Goal: Check status

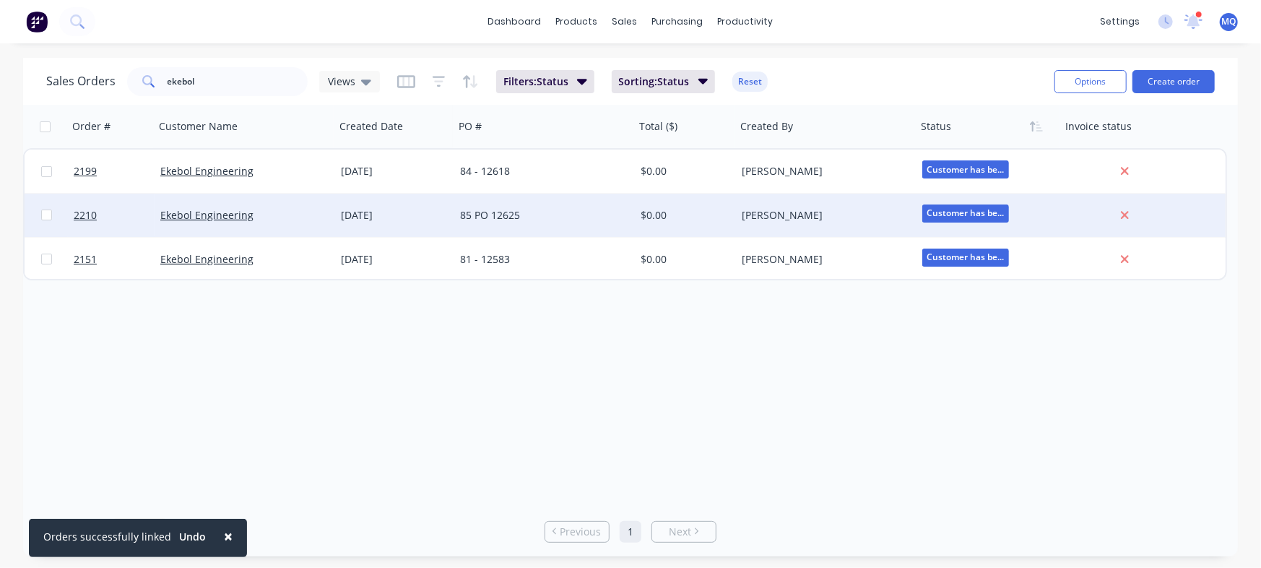
click at [604, 218] on div "85 PO 12625" at bounding box center [540, 215] width 160 height 14
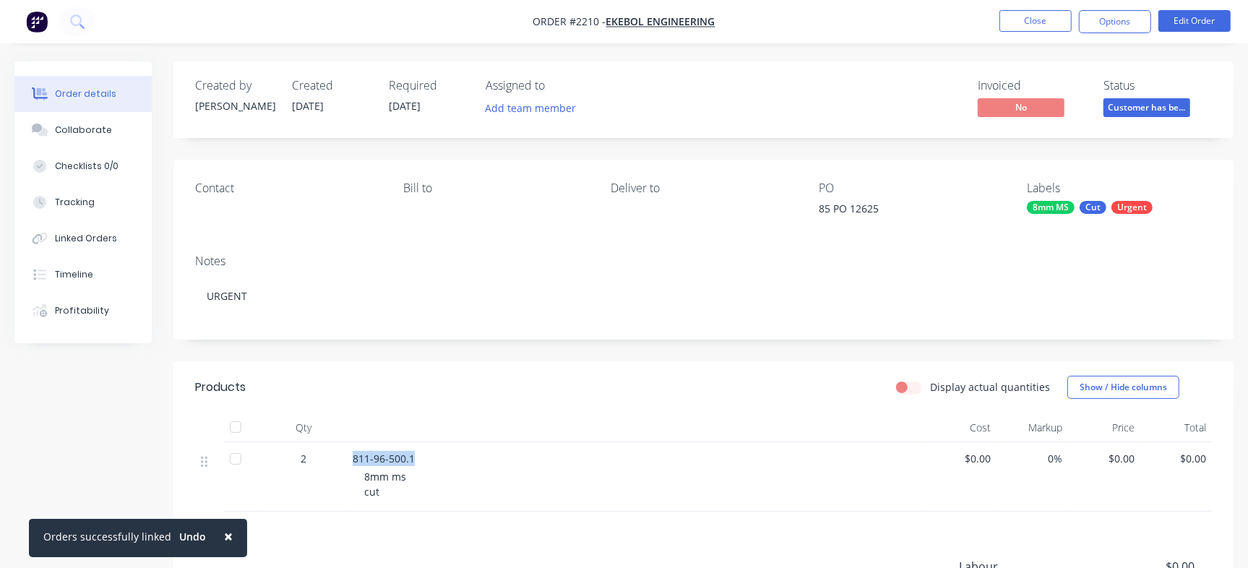
drag, startPoint x: 351, startPoint y: 459, endPoint x: 434, endPoint y: 456, distance: 83.2
click at [434, 456] on div "811-96-500.1 8mm ms cut" at bounding box center [636, 476] width 578 height 69
drag, startPoint x: 393, startPoint y: 459, endPoint x: 390, endPoint y: 467, distance: 9.1
drag, startPoint x: 390, startPoint y: 467, endPoint x: 353, endPoint y: 445, distance: 43.7
click at [348, 443] on div "Qty Cost Markup Price Total 2 811-96-500.1 8mm ms cut $0.00 0% $0.00 $0.00" at bounding box center [703, 462] width 1016 height 98
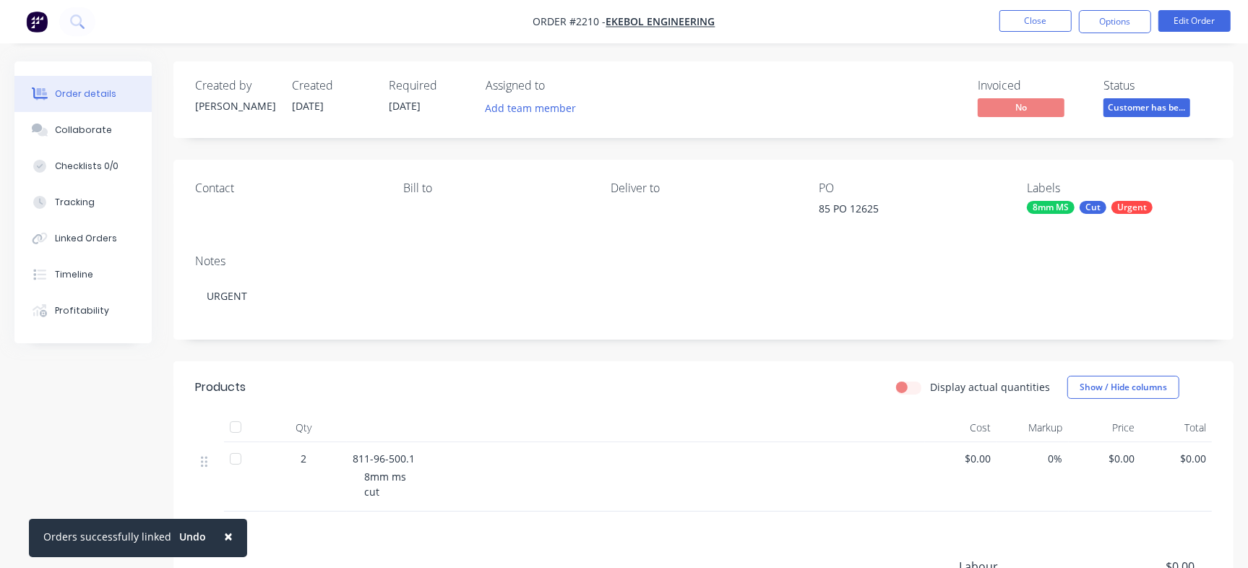
click at [360, 454] on span "811-96-500.1" at bounding box center [384, 458] width 62 height 14
drag, startPoint x: 349, startPoint y: 457, endPoint x: 433, endPoint y: 457, distance: 83.8
click at [433, 457] on div "811-96-500.1 8mm ms cut" at bounding box center [636, 476] width 578 height 69
copy span "811-96-500.1"
click at [867, 210] on div "85 PO 12625" at bounding box center [908, 211] width 181 height 20
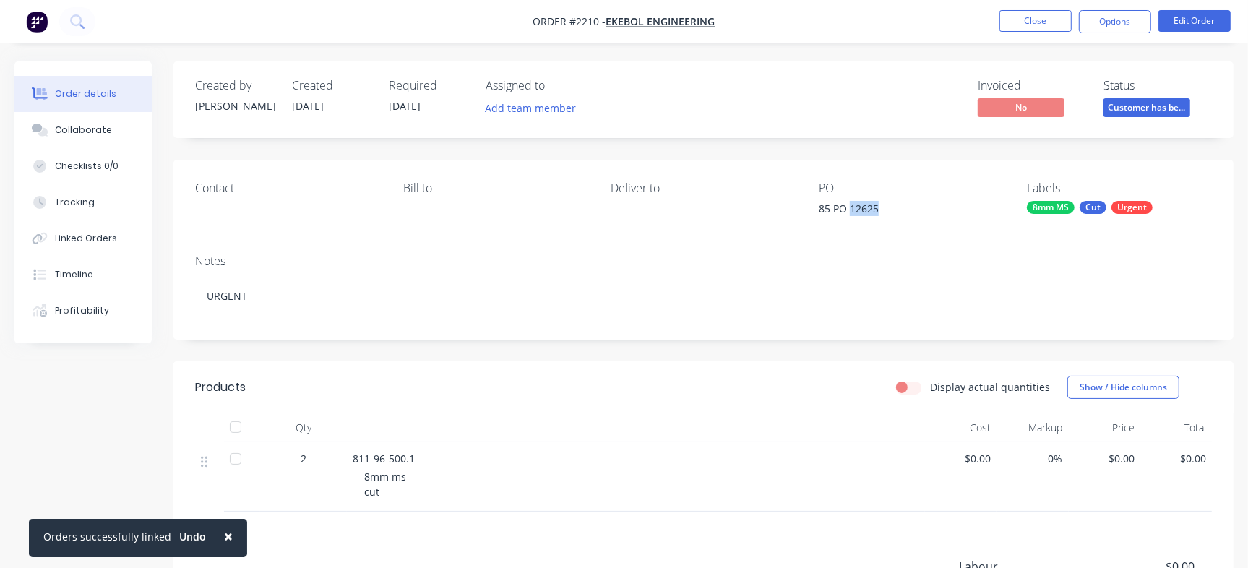
click at [867, 210] on div "85 PO 12625" at bounding box center [908, 211] width 181 height 20
copy div "12625"
click at [100, 136] on div "Collaborate" at bounding box center [83, 130] width 57 height 13
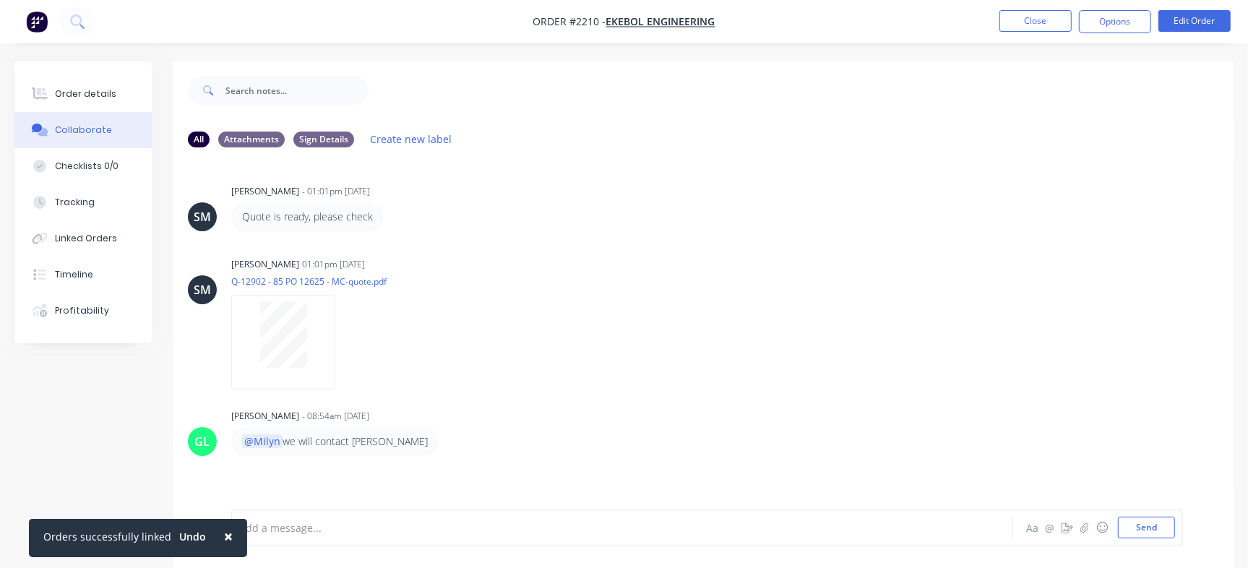
scroll to position [22, 0]
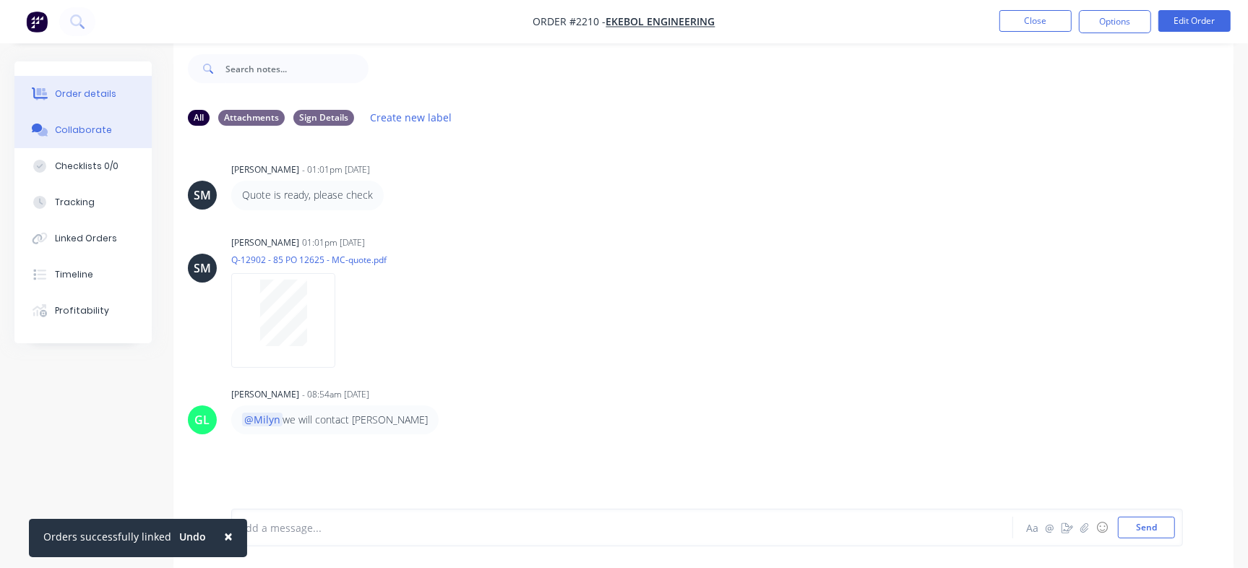
click at [110, 89] on div "Order details" at bounding box center [85, 93] width 61 height 13
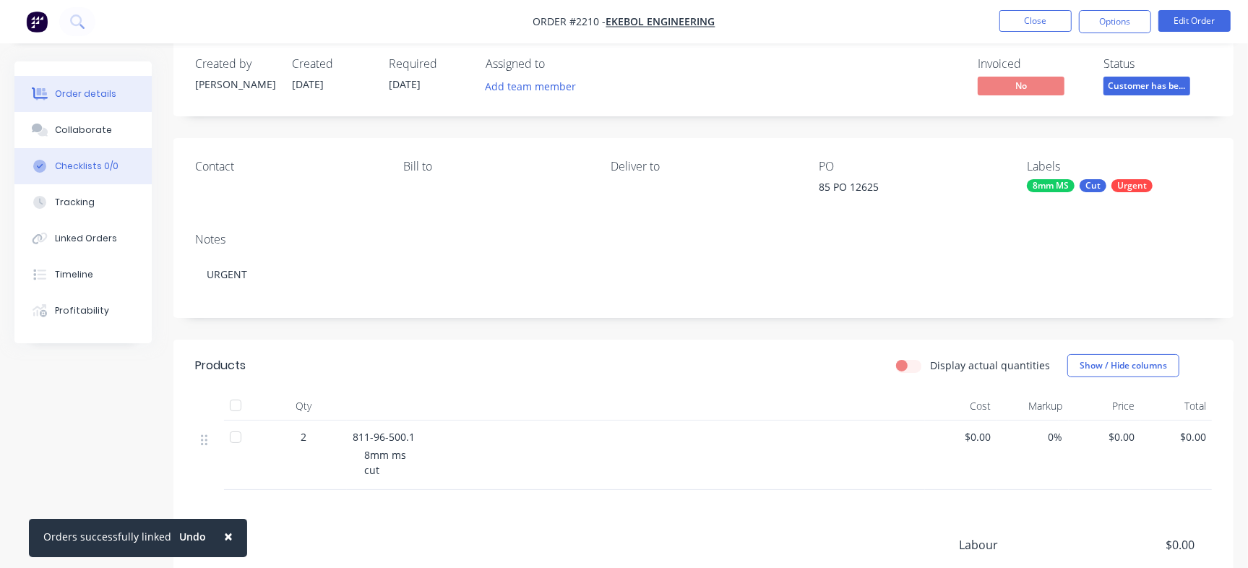
click at [95, 174] on button "Checklists 0/0" at bounding box center [82, 166] width 137 height 36
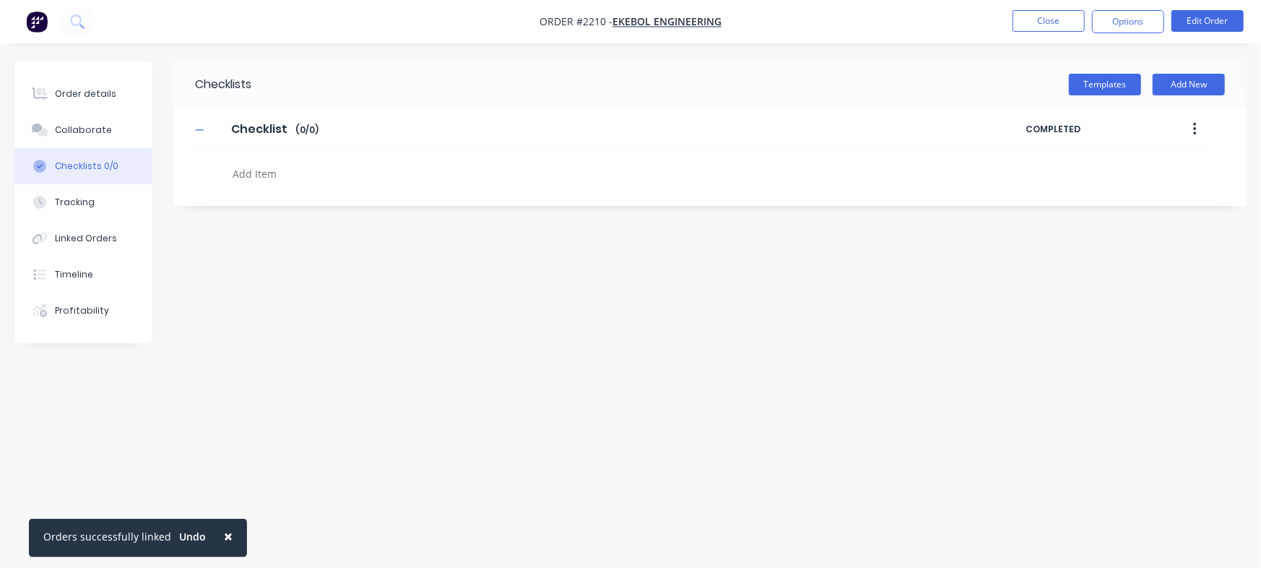
click at [260, 178] on textarea at bounding box center [555, 173] width 657 height 21
paste textarea "INV-2954"
type textarea "x"
type textarea "INV-2954"
type textarea "x"
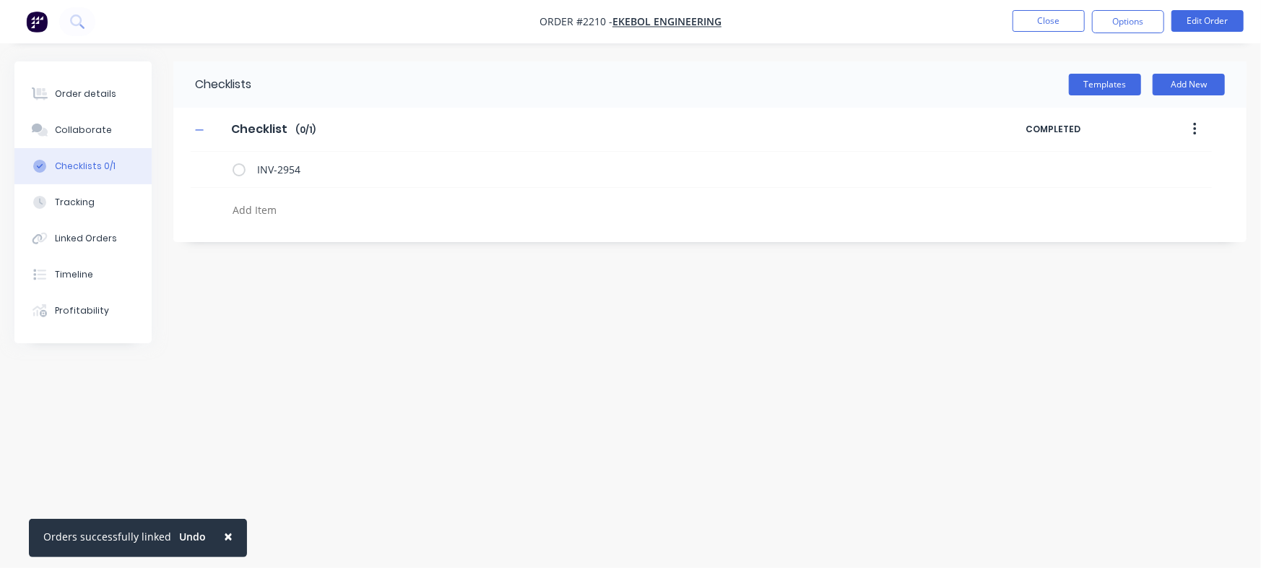
click at [70, 74] on div "Order details Collaborate Checklists 0/1 Tracking Linked Orders Timeline Profit…" at bounding box center [82, 202] width 137 height 282
click at [83, 88] on div "Order details" at bounding box center [85, 93] width 61 height 13
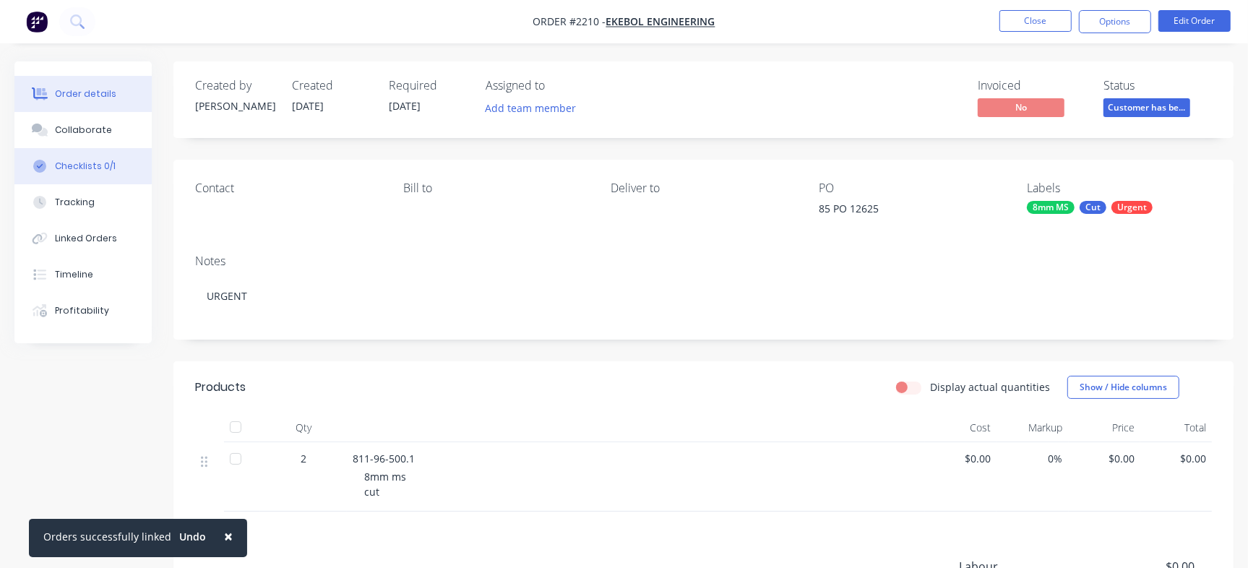
click at [94, 176] on button "Checklists 0/1" at bounding box center [82, 166] width 137 height 36
type textarea "x"
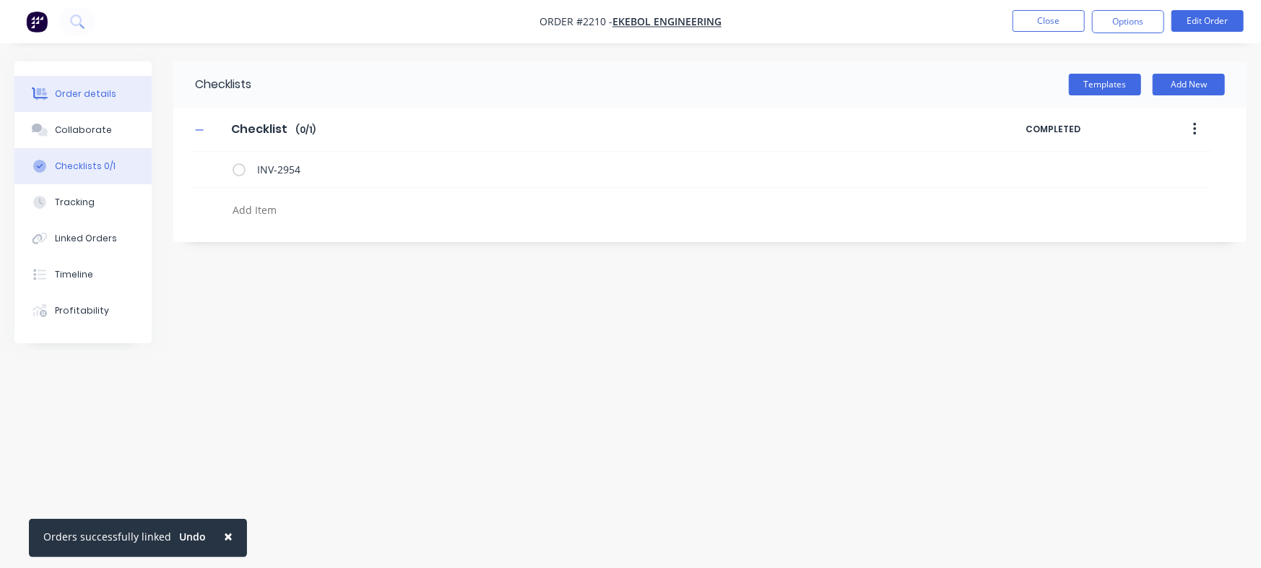
click at [90, 96] on div "Order details" at bounding box center [85, 93] width 61 height 13
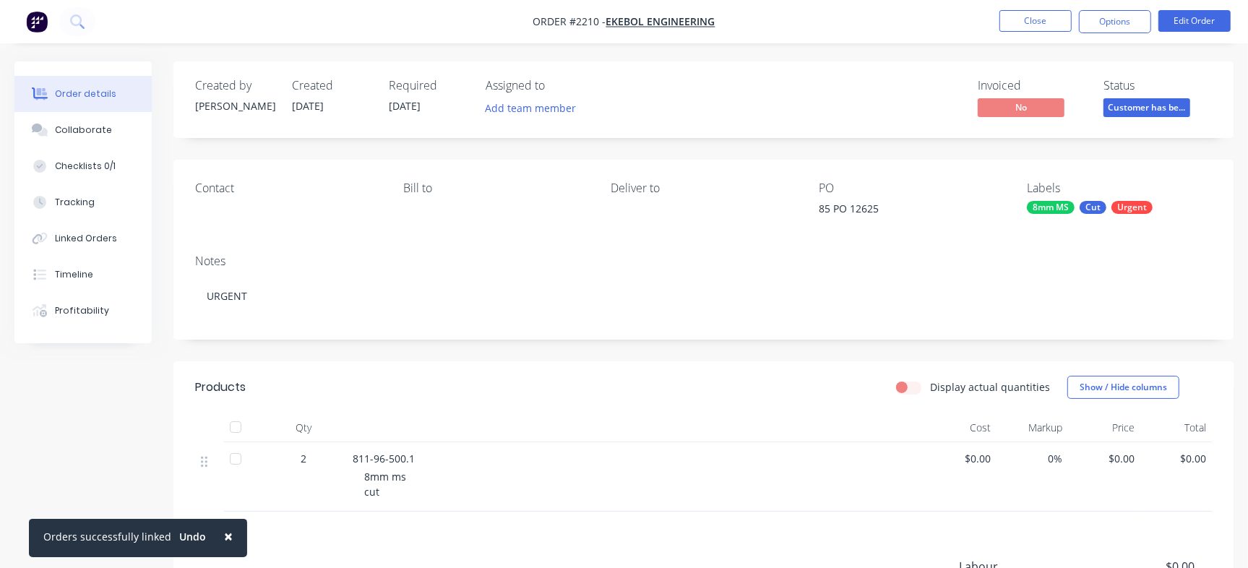
click at [1159, 107] on span "Customer has be..." at bounding box center [1146, 107] width 87 height 18
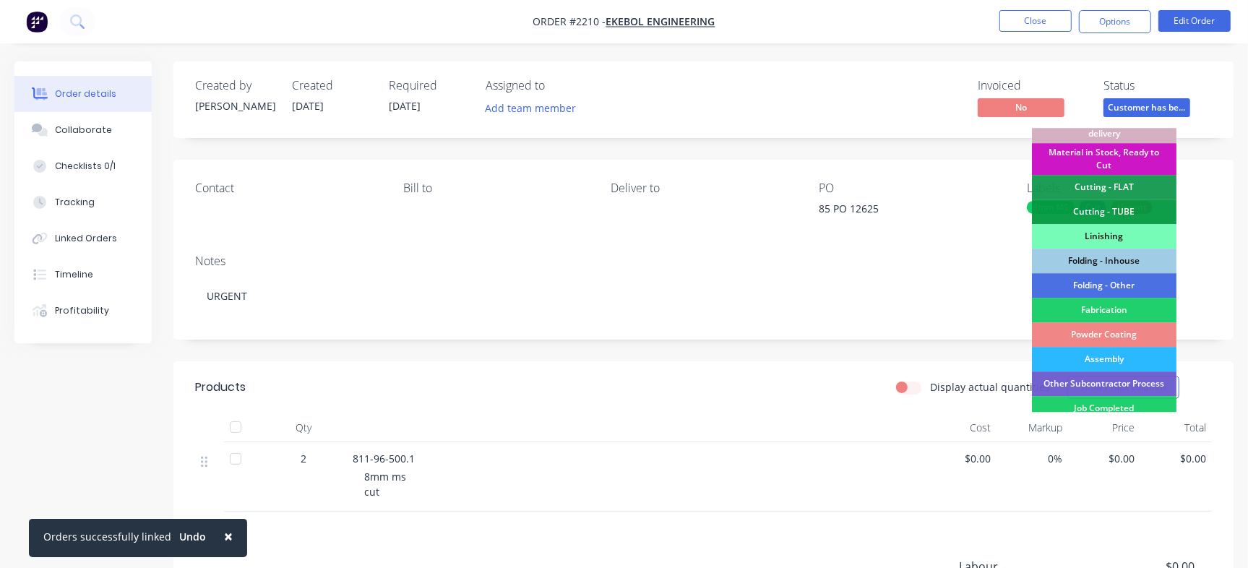
scroll to position [301, 0]
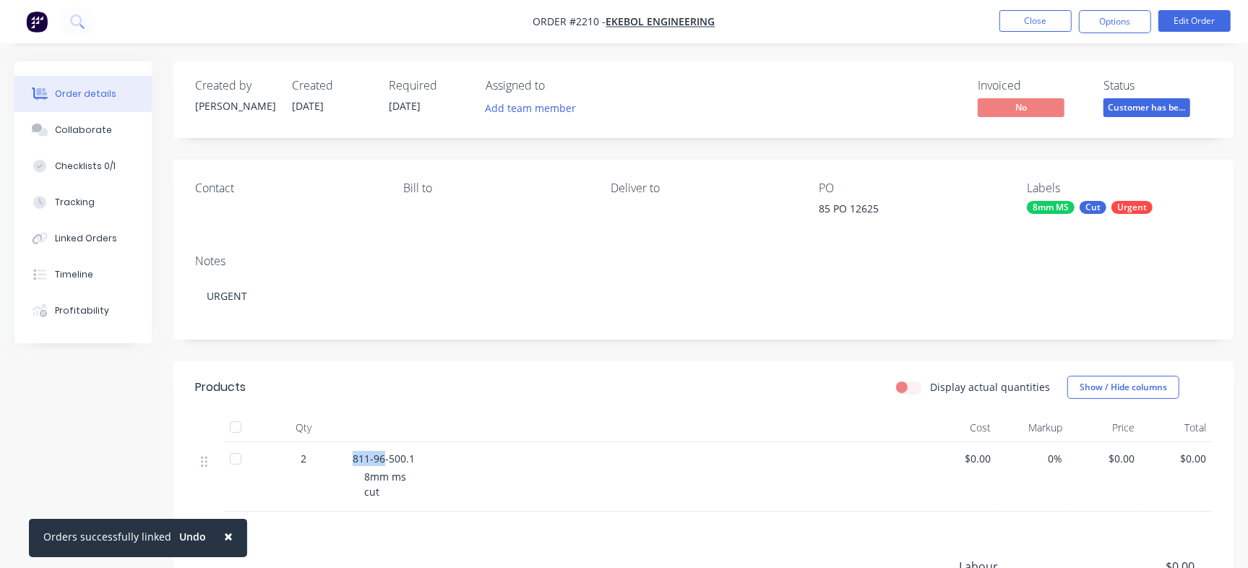
drag, startPoint x: 342, startPoint y: 455, endPoint x: 384, endPoint y: 458, distance: 42.0
click at [384, 458] on div "2 811-96-500.1 8mm ms cut $0.00 0% $0.00 $0.00" at bounding box center [703, 476] width 1016 height 69
copy div "811-96"
click at [1158, 120] on button "Customer has be..." at bounding box center [1146, 109] width 87 height 22
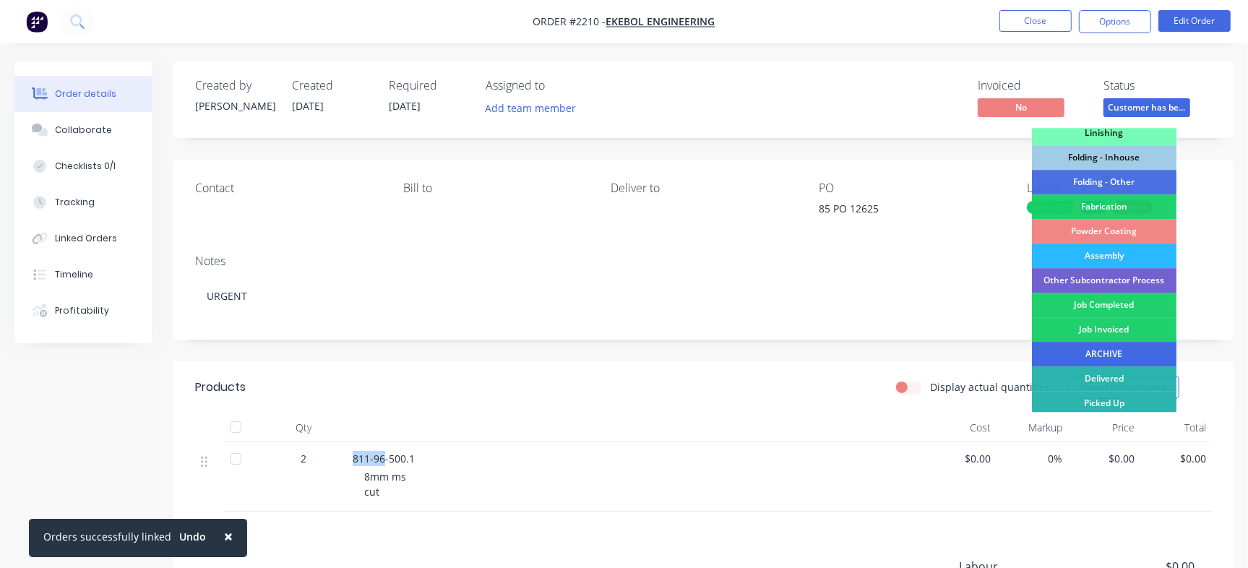
scroll to position [403, 0]
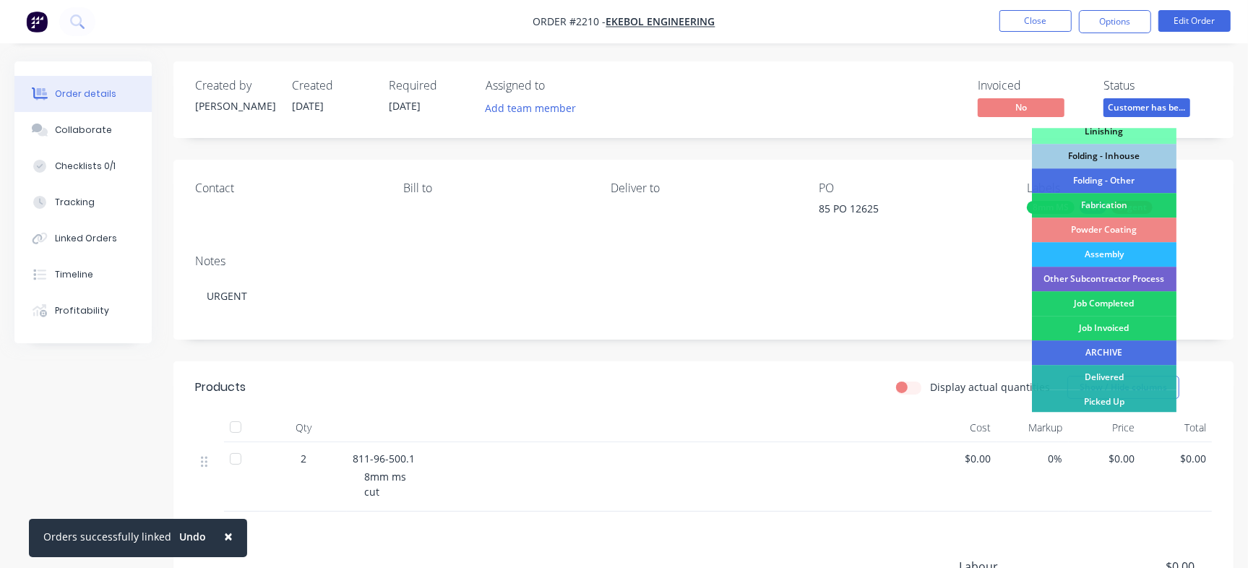
drag, startPoint x: 1128, startPoint y: 332, endPoint x: 1088, endPoint y: 319, distance: 42.7
click at [1128, 332] on div "Job Invoiced" at bounding box center [1104, 328] width 144 height 25
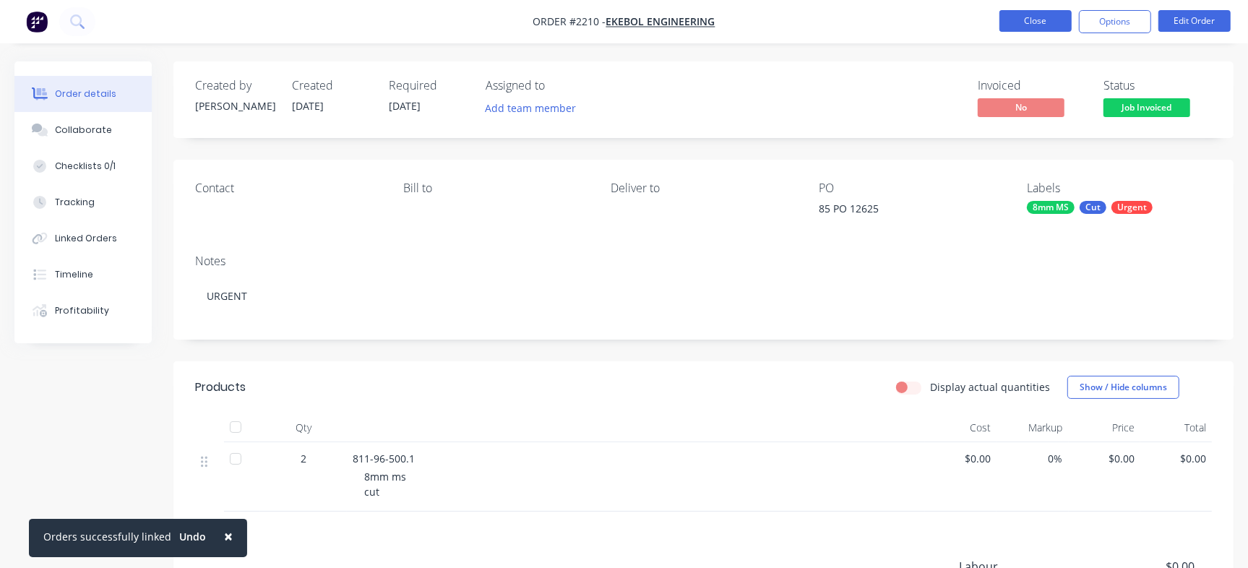
click at [1042, 22] on button "Close" at bounding box center [1035, 21] width 72 height 22
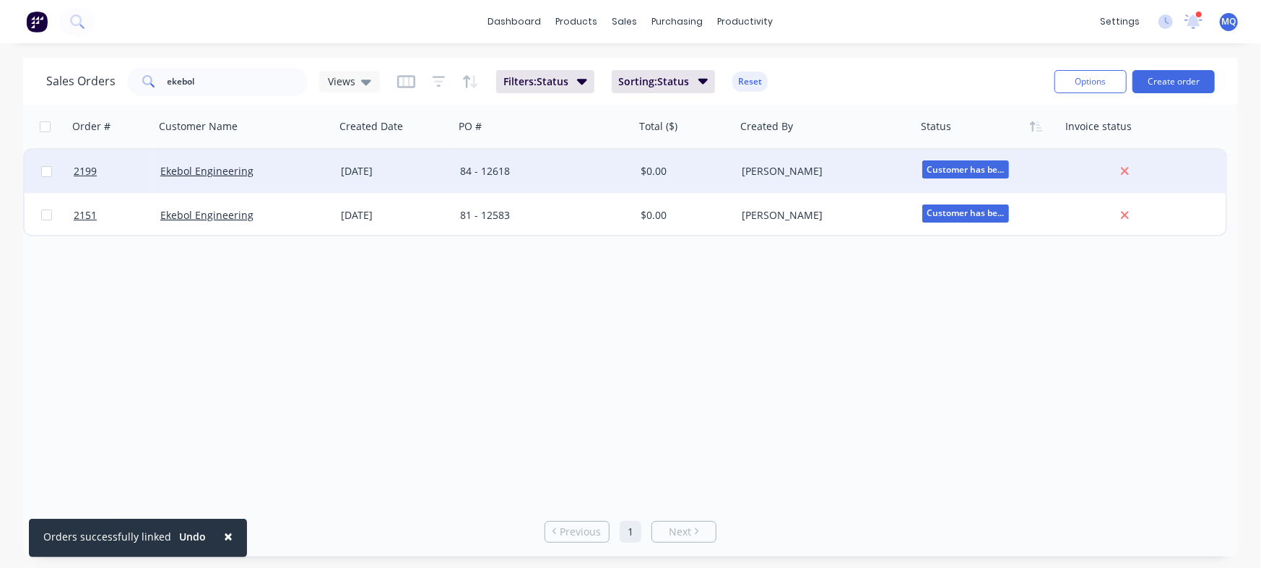
click at [555, 160] on div "84 - 12618" at bounding box center [544, 171] width 181 height 43
